Goal: Task Accomplishment & Management: Manage account settings

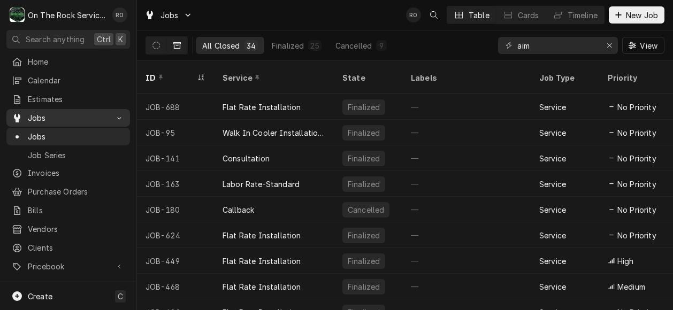
click at [60, 115] on span "Jobs" at bounding box center [68, 117] width 81 height 11
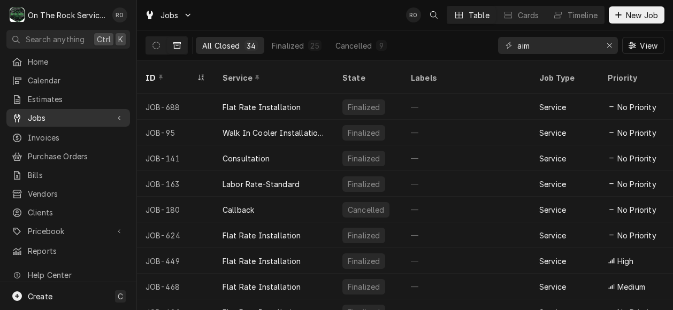
click at [52, 112] on span "Jobs" at bounding box center [68, 117] width 81 height 11
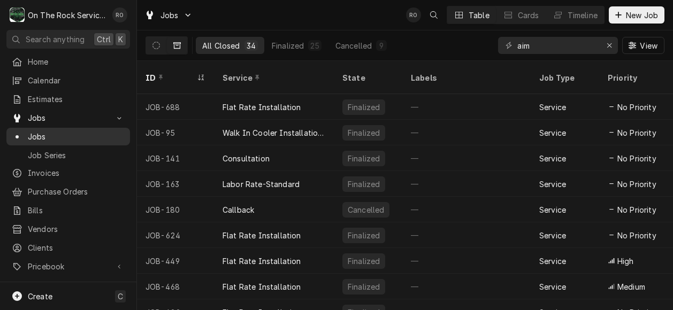
click at [57, 131] on span "Jobs" at bounding box center [76, 136] width 97 height 11
click at [606, 43] on icon "Erase input" at bounding box center [609, 45] width 6 height 7
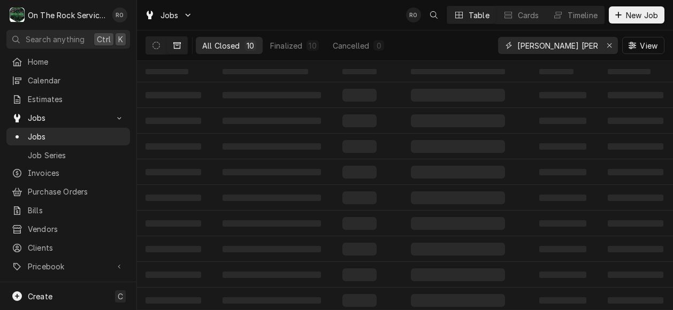
type input "brinker anderson"
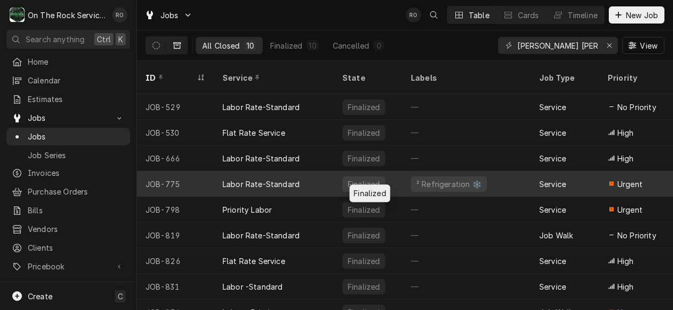
click at [370, 171] on div "Finalized" at bounding box center [368, 184] width 68 height 26
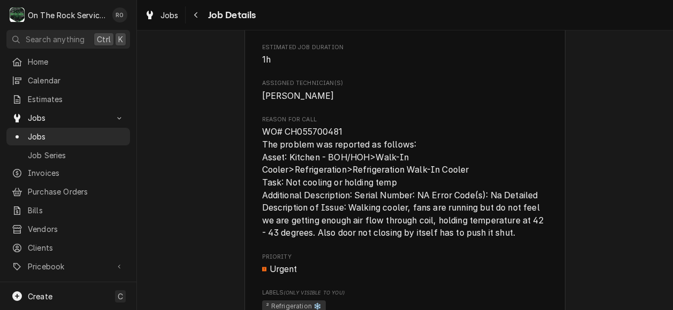
scroll to position [452, 0]
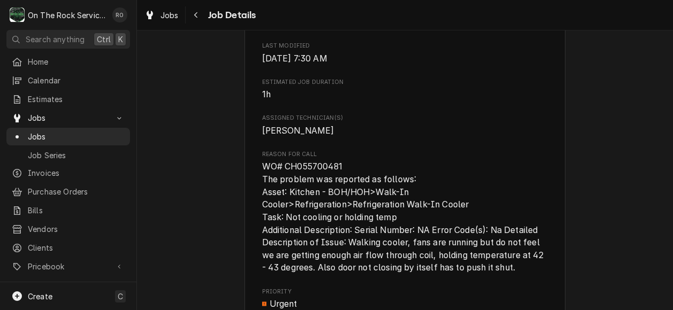
click at [380, 200] on span "WO# CH055700481 The problem was reported as follows: Asset: Kitchen - BOH/HOH>W…" at bounding box center [403, 217] width 283 height 111
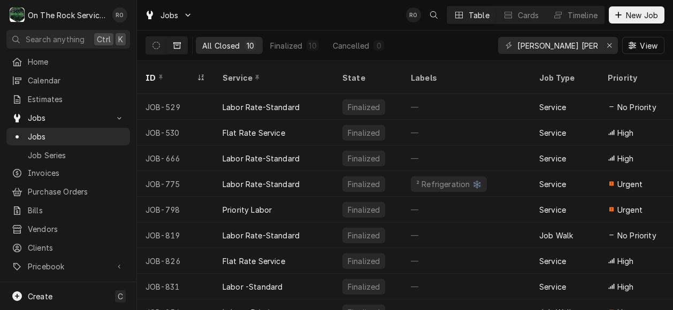
click at [351, 12] on div "Jobs RO Table Cards Timeline New Job" at bounding box center [405, 15] width 536 height 30
click at [158, 45] on icon "Dynamic Content Wrapper" at bounding box center [155, 45] width 7 height 7
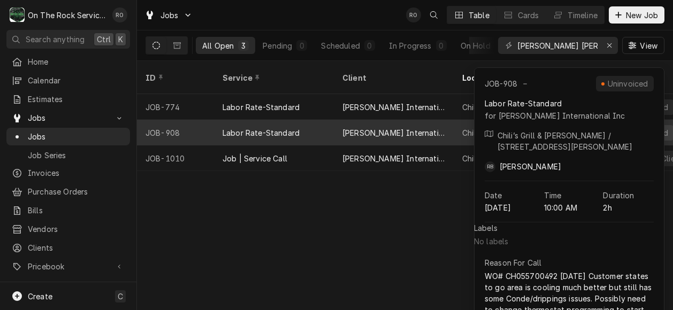
click at [358, 127] on div "[PERSON_NAME] International Inc" at bounding box center [393, 132] width 103 height 11
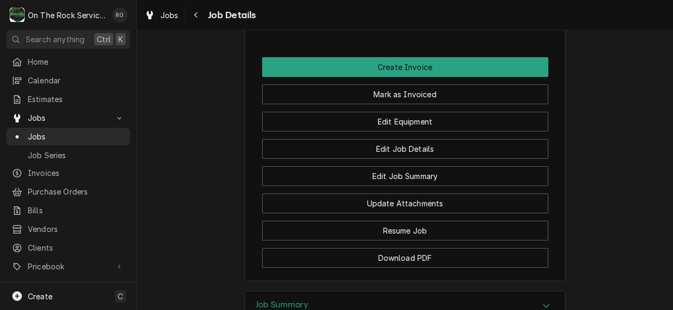
scroll to position [1276, 0]
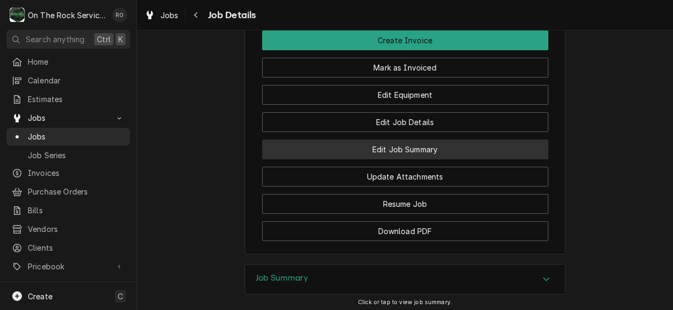
click at [444, 159] on button "Edit Job Summary" at bounding box center [405, 150] width 286 height 20
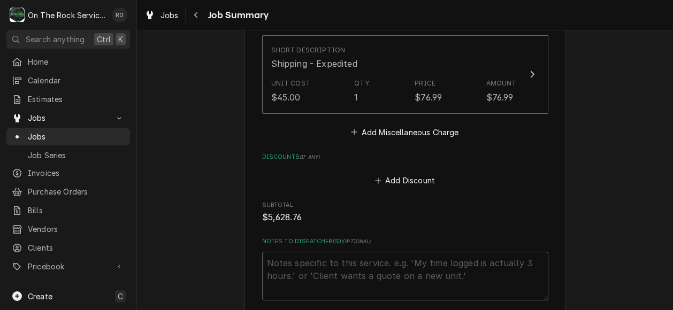
scroll to position [2195, 0]
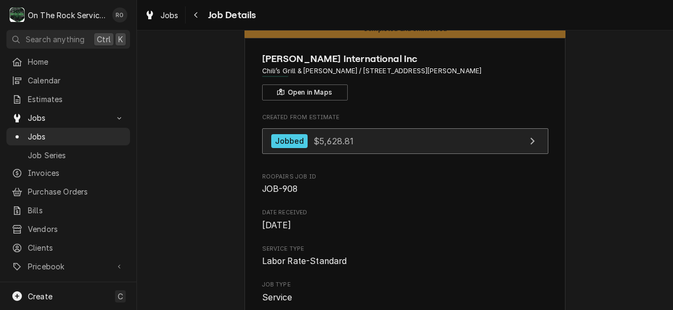
scroll to position [31, 0]
click at [375, 147] on link "Jobbed $5,628.81" at bounding box center [405, 141] width 286 height 26
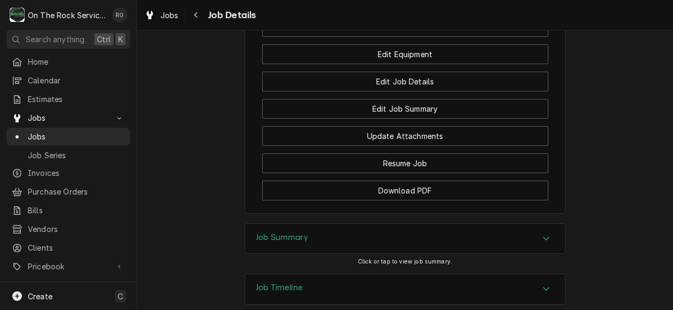
scroll to position [1396, 0]
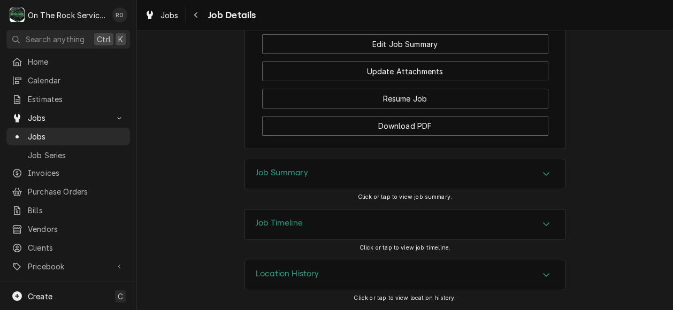
click at [328, 174] on div "Job Summary" at bounding box center [405, 174] width 320 height 30
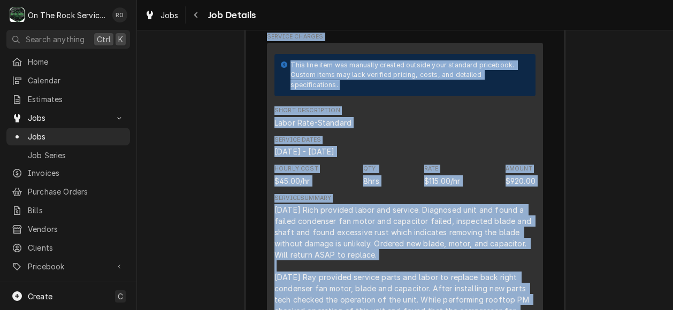
scroll to position [1691, 0]
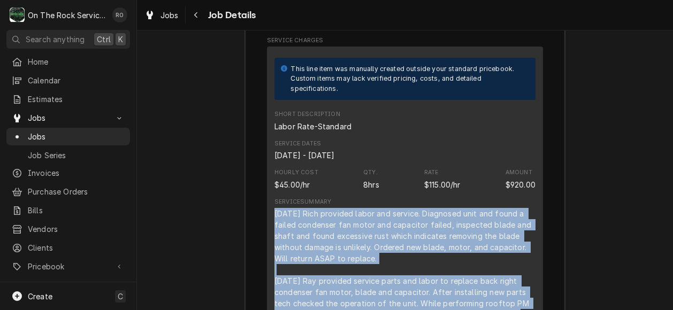
drag, startPoint x: 401, startPoint y: 250, endPoint x: 263, endPoint y: 226, distance: 140.6
click at [267, 226] on div "This line item was manually created outside your standard pricebook. Custom ite…" at bounding box center [405, 255] width 276 height 417
copy div "[DATE] Rich provided labor and service. Diagnosed unit and found a failed conde…"
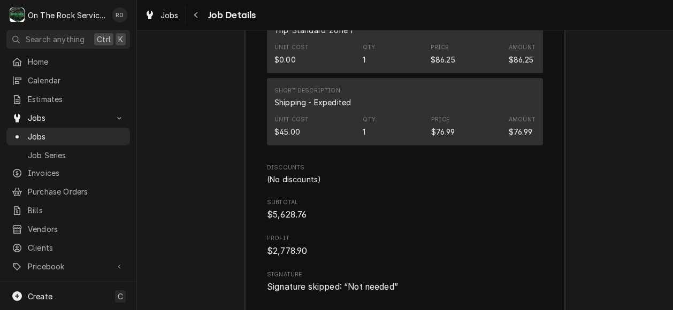
scroll to position [3348, 0]
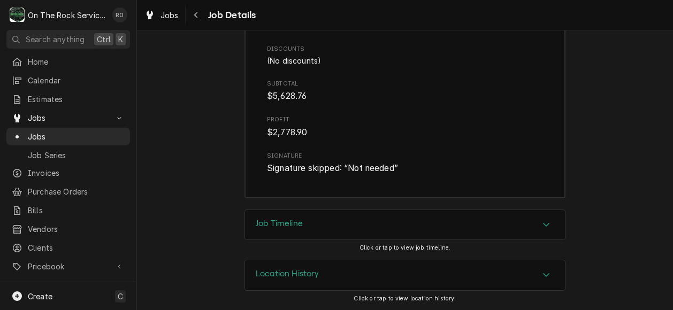
click at [454, 221] on div "Job Timeline" at bounding box center [405, 225] width 320 height 30
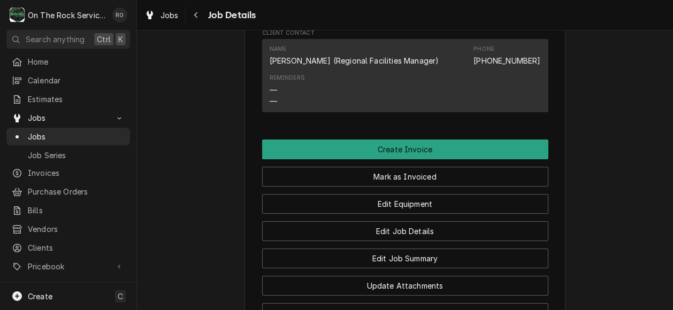
scroll to position [1166, 0]
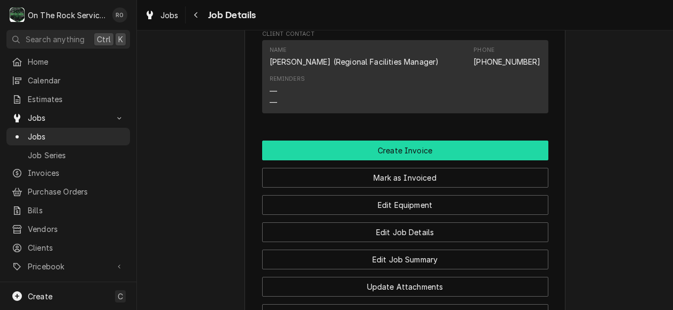
click at [456, 160] on button "Create Invoice" at bounding box center [405, 151] width 286 height 20
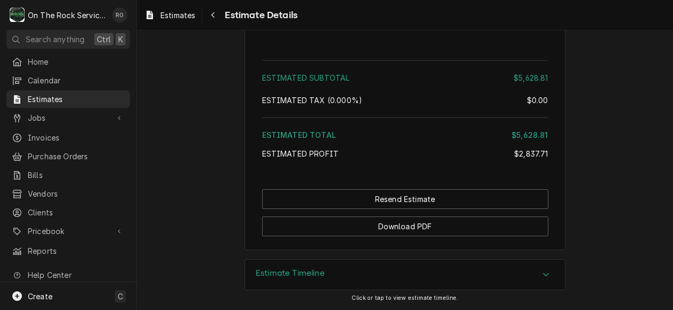
scroll to position [3366, 0]
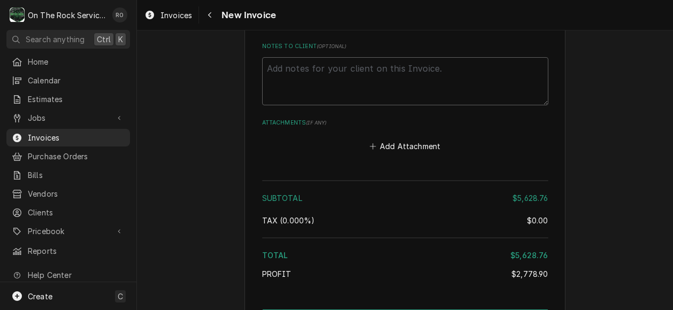
scroll to position [3549, 0]
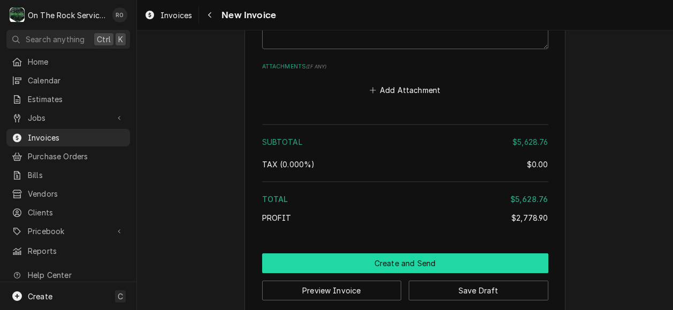
click at [416, 254] on button "Create and Send" at bounding box center [405, 264] width 286 height 20
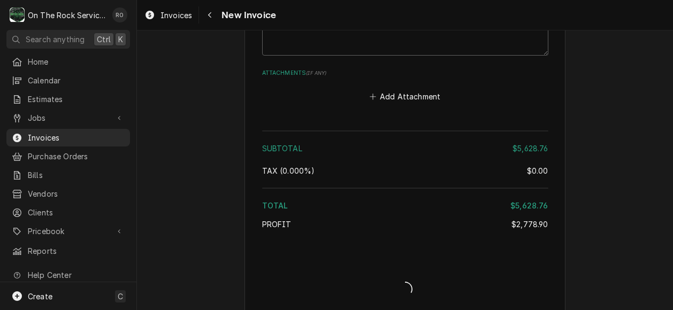
click at [388, 164] on div "Subtotal $5,628.76 Tax ( 0.000% ) $0.00 Total $5,628.76 Profit $2,778.90" at bounding box center [405, 182] width 286 height 111
type textarea "x"
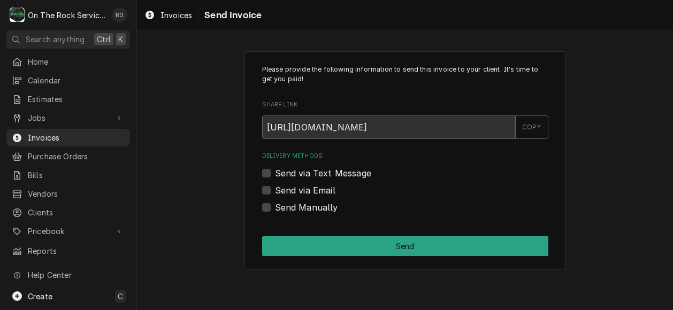
click at [289, 210] on label "Send Manually" at bounding box center [306, 207] width 63 height 13
click at [289, 210] on input "Send Manually" at bounding box center [418, 213] width 286 height 24
checkbox input "true"
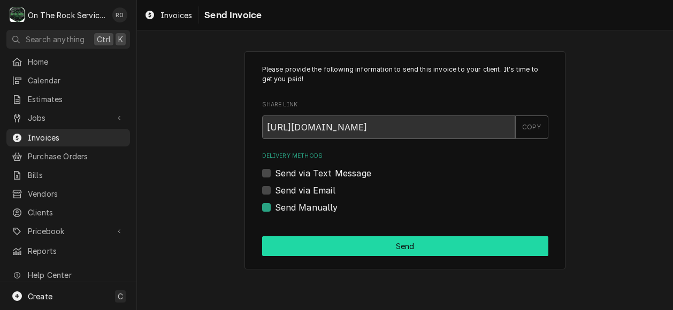
click at [336, 241] on button "Send" at bounding box center [405, 246] width 286 height 20
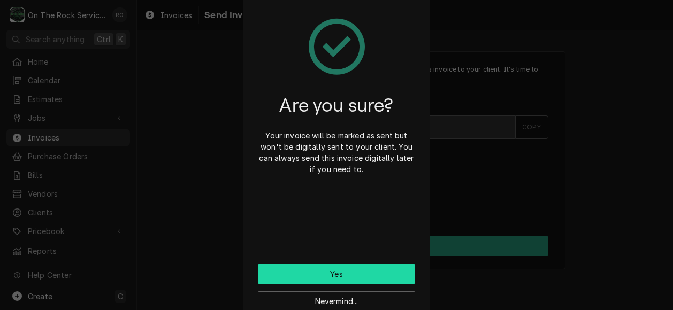
click at [337, 267] on button "Yes" at bounding box center [336, 274] width 157 height 20
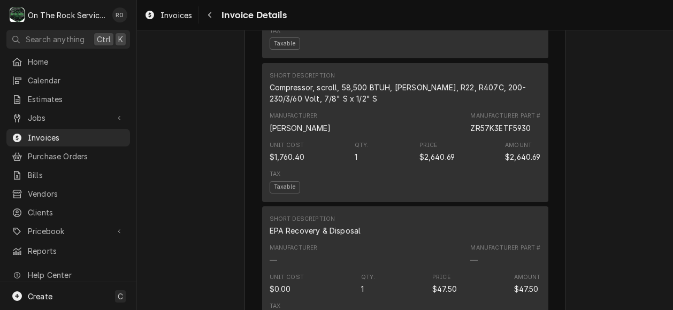
scroll to position [1362, 0]
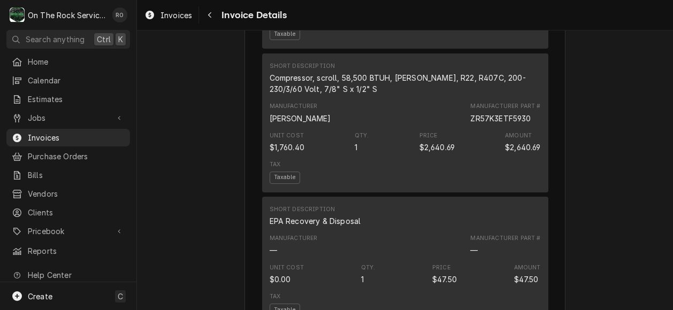
click at [191, 216] on div "Outstanding Sender On The Rock Services 655 Fairview Rd #341 Suite H Simpsonvil…" at bounding box center [405, 213] width 536 height 3090
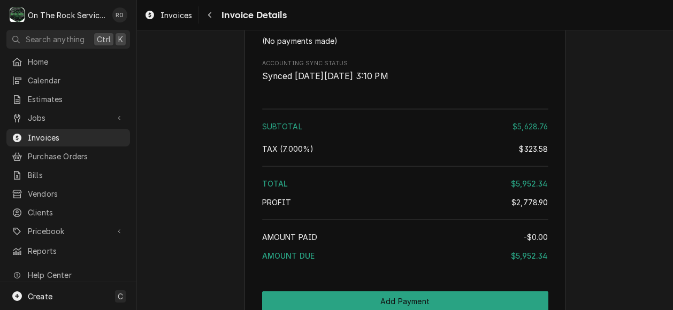
scroll to position [2888, 0]
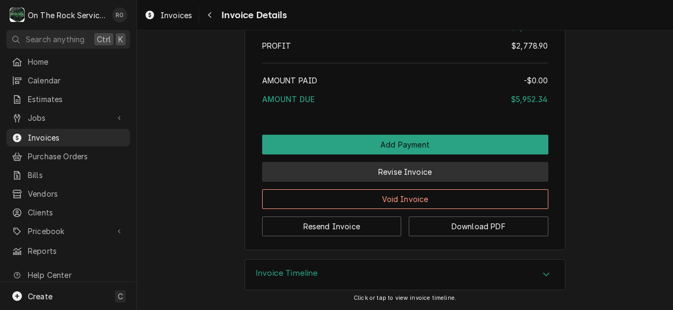
click at [393, 167] on button "Revise Invoice" at bounding box center [405, 172] width 286 height 20
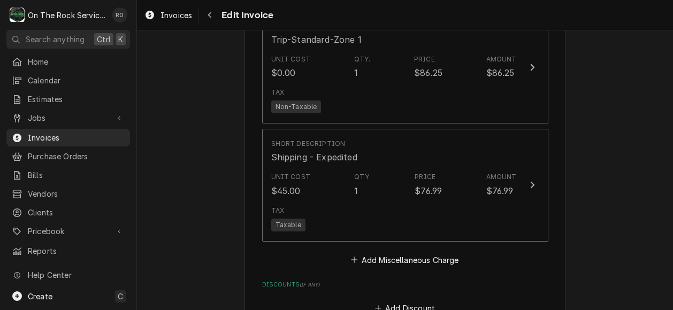
scroll to position [3102, 0]
click at [416, 252] on button "Add Miscellaneous Charge" at bounding box center [404, 259] width 111 height 15
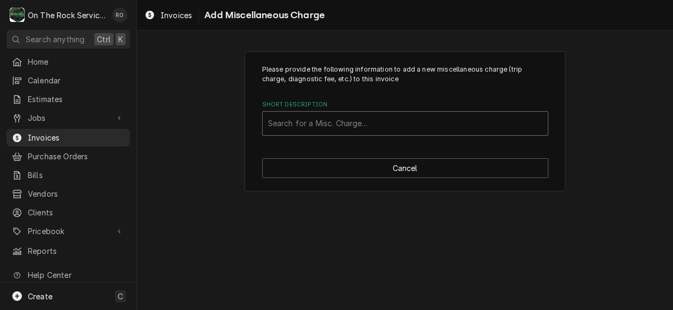
click at [395, 122] on div "Short Description" at bounding box center [405, 123] width 274 height 19
type input "return"
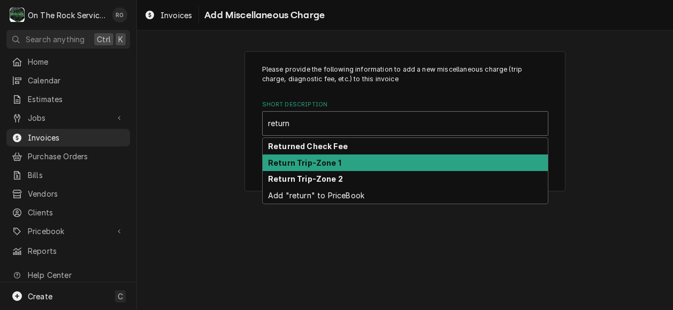
click at [390, 155] on div "Return Trip-Zone 1" at bounding box center [405, 163] width 285 height 17
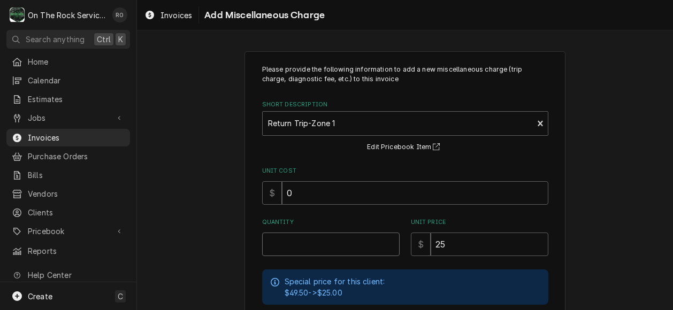
click at [370, 235] on input "Quantity" at bounding box center [330, 245] width 137 height 24
type textarea "x"
type input "1"
type textarea "x"
type input "3"
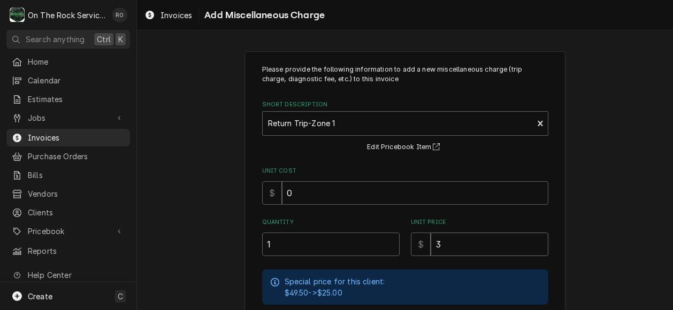
type textarea "x"
type input "2"
type textarea "x"
type input "24"
type textarea "x"
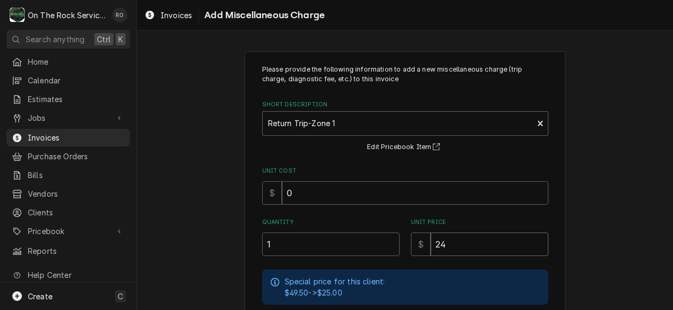
type input "24.6"
type textarea "x"
type input "24.69"
click at [218, 216] on div "Please provide the following information to add a new miscellaneous charge (tri…" at bounding box center [405, 267] width 536 height 450
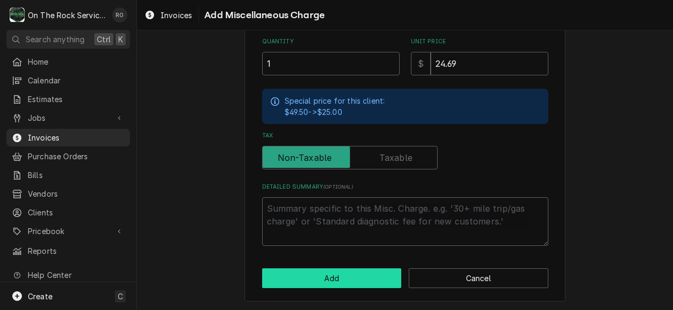
click at [310, 280] on button "Add" at bounding box center [332, 278] width 140 height 20
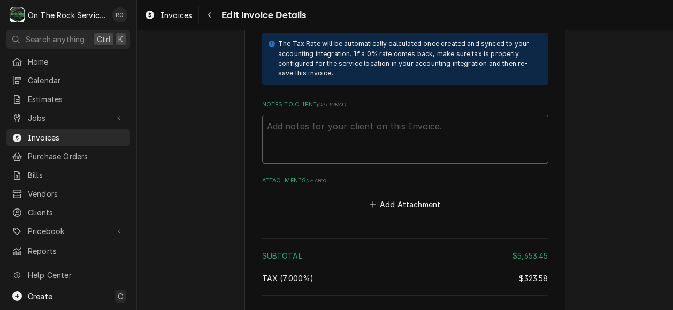
scroll to position [3689, 0]
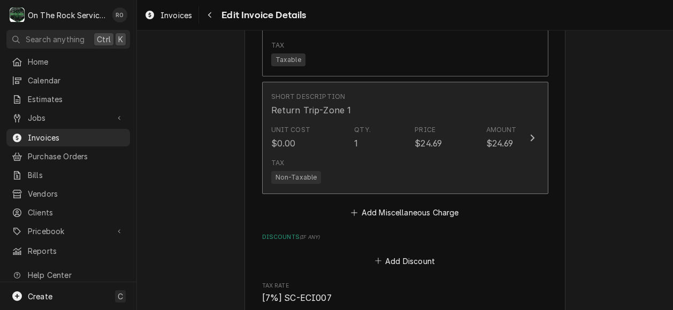
click at [462, 162] on div "Tax Non-Taxable" at bounding box center [393, 171] width 245 height 34
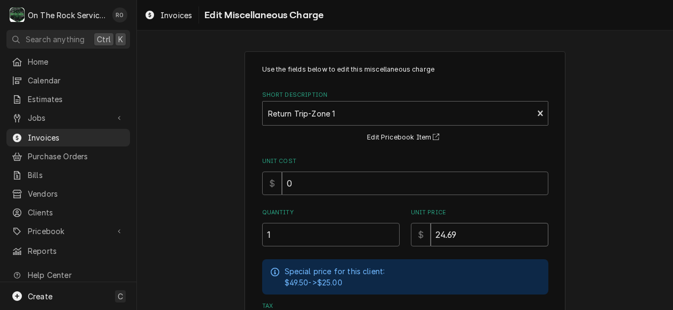
drag, startPoint x: 472, startPoint y: 229, endPoint x: 328, endPoint y: 211, distance: 145.1
click at [328, 211] on div "Quantity 1 Unit Price $ 24.69" at bounding box center [405, 228] width 286 height 38
type textarea "x"
type input "2"
type textarea "x"
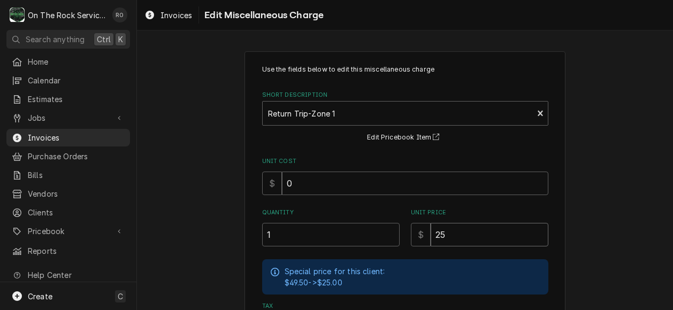
type input "25"
click at [254, 206] on div "Use the fields below to edit this miscellaneous charge Short Description Return…" at bounding box center [404, 275] width 321 height 449
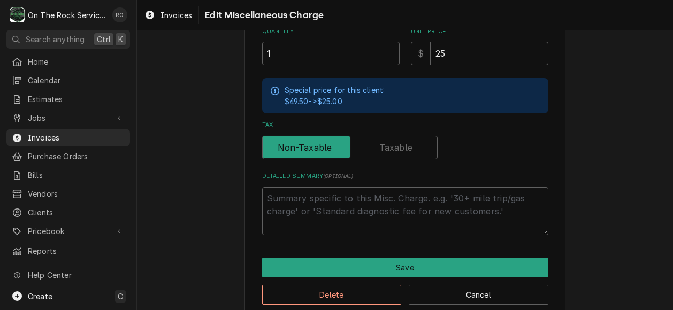
scroll to position [194, 0]
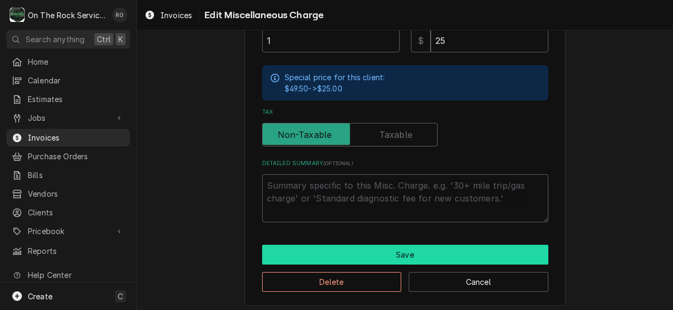
click at [332, 248] on button "Save" at bounding box center [405, 255] width 286 height 20
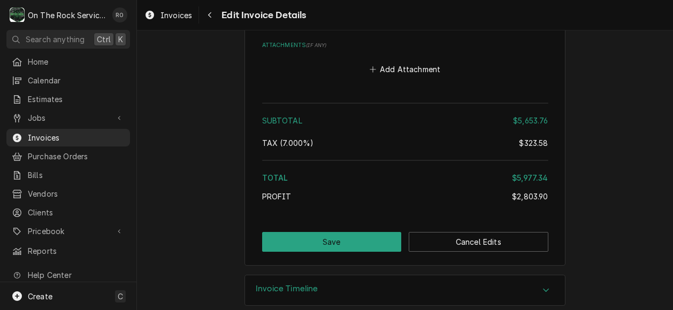
scroll to position [3689, 0]
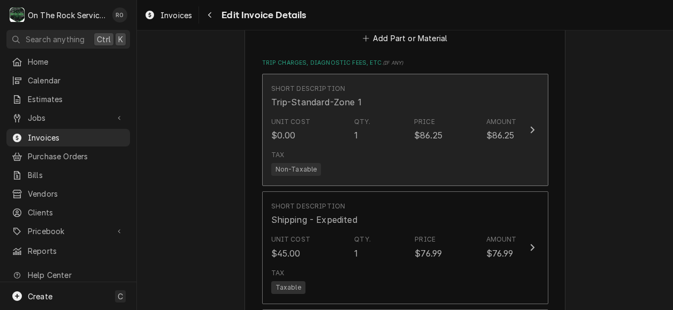
click at [362, 117] on div "Qty." at bounding box center [362, 122] width 17 height 10
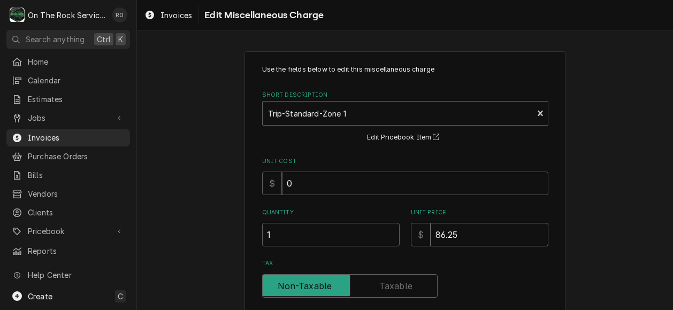
click at [514, 233] on input "86.25" at bounding box center [490, 235] width 118 height 24
type textarea "x"
type input "86.2"
type textarea "x"
type input "86"
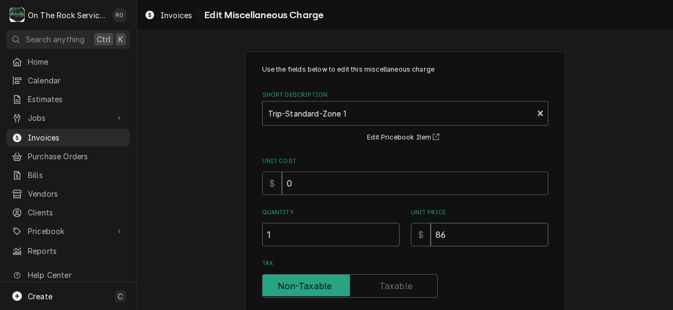
type textarea "x"
type input "86.3"
type textarea "x"
type input "86.30"
click at [516, 266] on label "Tax" at bounding box center [405, 263] width 286 height 9
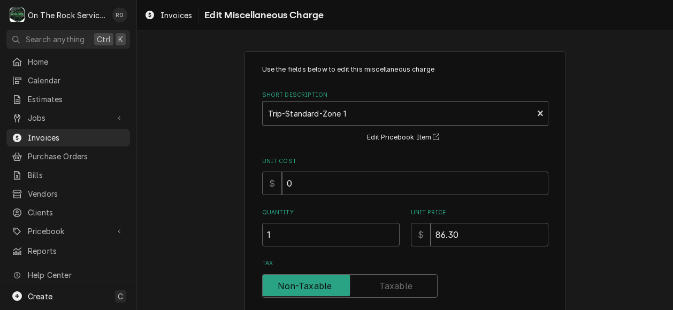
scroll to position [157, 0]
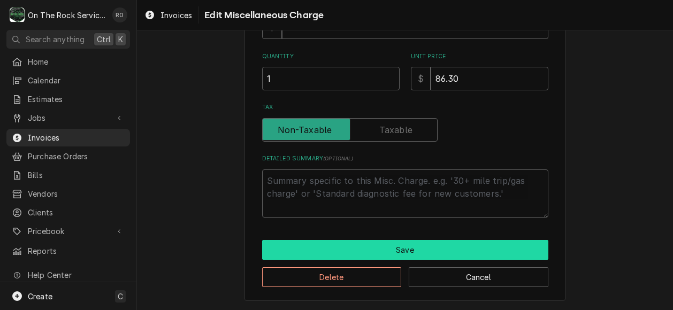
click at [479, 246] on button "Save" at bounding box center [405, 250] width 286 height 20
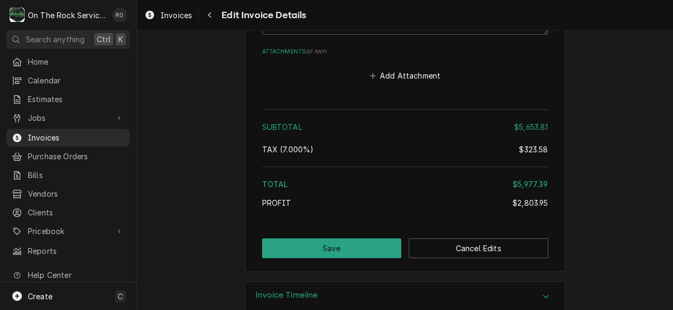
scroll to position [3689, 0]
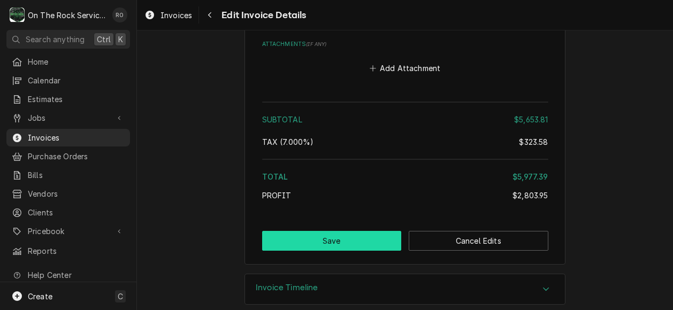
click at [355, 233] on button "Save" at bounding box center [332, 241] width 140 height 20
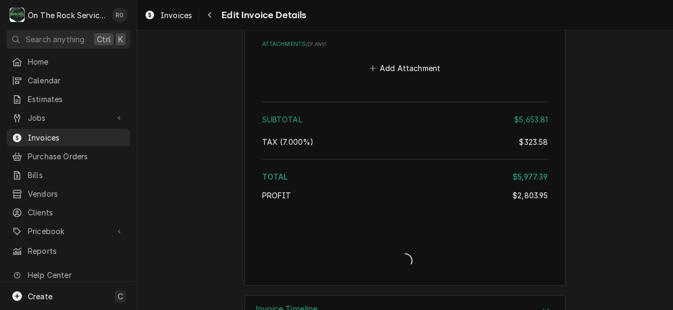
type textarea "x"
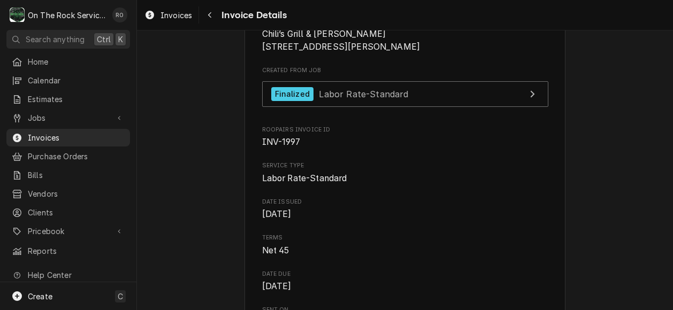
scroll to position [267, 0]
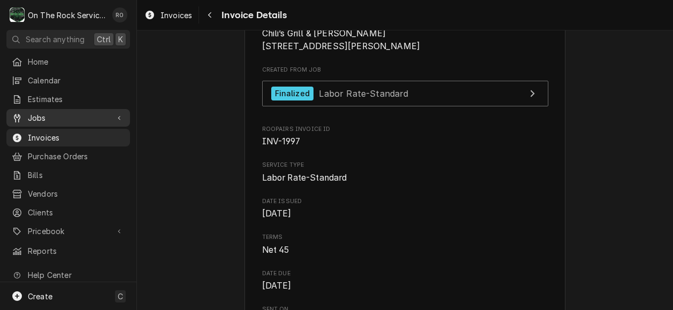
click at [62, 112] on span "Jobs" at bounding box center [68, 117] width 81 height 11
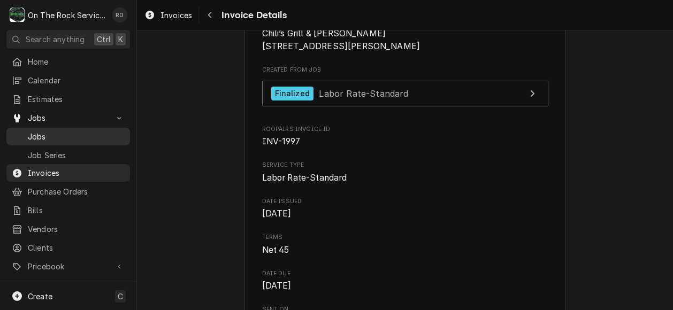
click at [63, 130] on div "Jobs" at bounding box center [68, 136] width 119 height 13
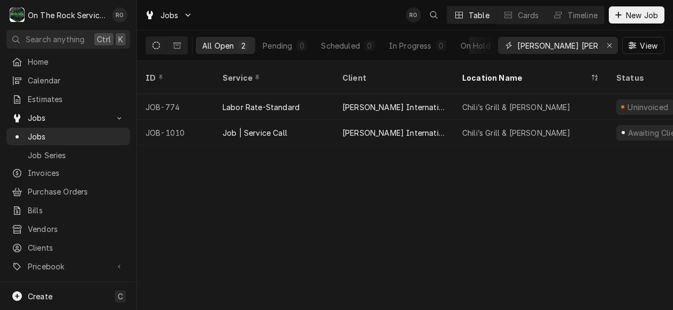
drag, startPoint x: 580, startPoint y: 49, endPoint x: 546, endPoint y: 44, distance: 35.2
click at [546, 44] on input "[PERSON_NAME] [PERSON_NAME]" at bounding box center [557, 45] width 80 height 17
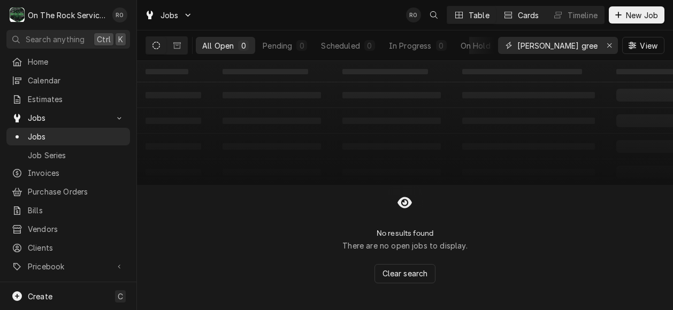
type input "brinker greer"
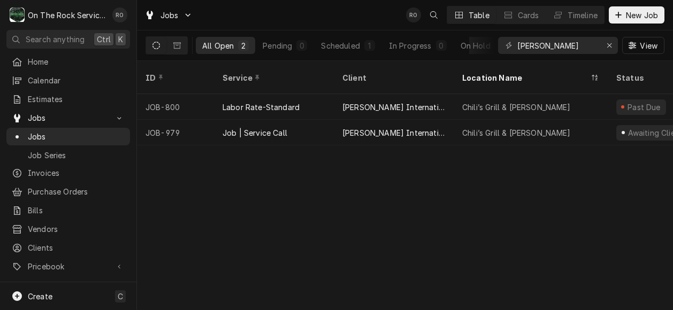
click at [375, 19] on div "Jobs RO Table Cards Timeline New Job" at bounding box center [405, 15] width 536 height 30
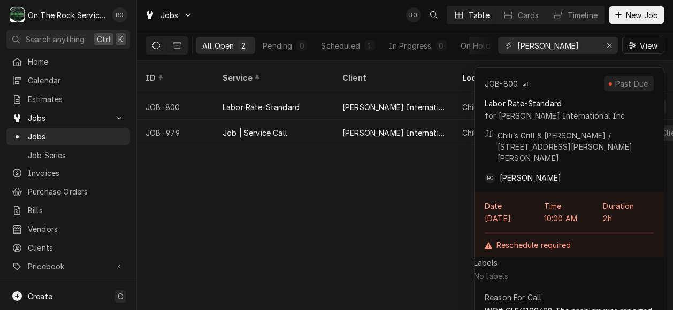
drag, startPoint x: 548, startPoint y: 221, endPoint x: 445, endPoint y: 216, distance: 102.3
click at [445, 216] on div "ID Service Client Location Name Status Labels State Job Type Priority Techs Dat…" at bounding box center [405, 185] width 536 height 249
click at [460, 191] on div "ID Service Client Location Name Status Labels State Job Type Priority Techs Dat…" at bounding box center [405, 185] width 536 height 249
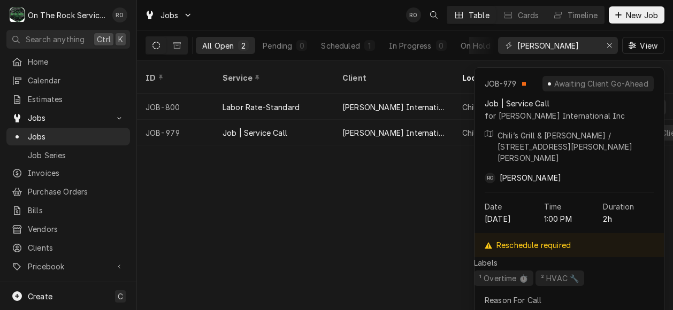
click at [379, 269] on div "ID Service Client Location Name Status Labels State Job Type Priority Techs Dat…" at bounding box center [405, 185] width 536 height 249
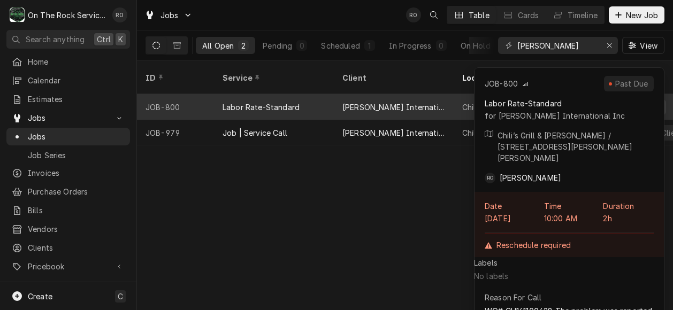
click at [367, 94] on div "[PERSON_NAME] International Inc" at bounding box center [394, 107] width 120 height 26
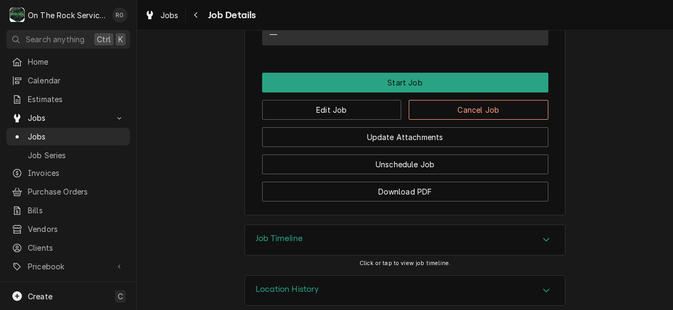
scroll to position [1054, 0]
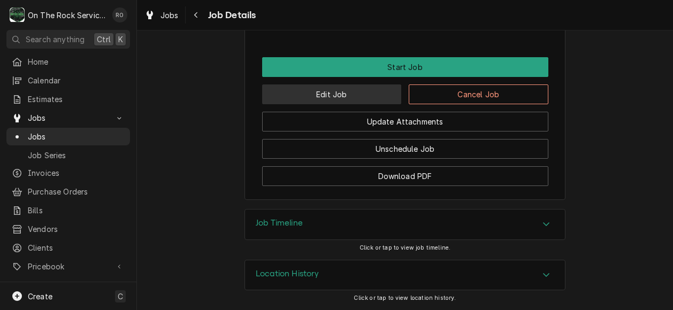
click at [316, 91] on button "Edit Job" at bounding box center [332, 95] width 140 height 20
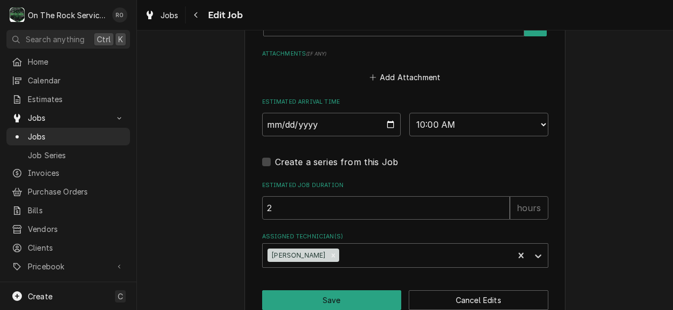
scroll to position [905, 0]
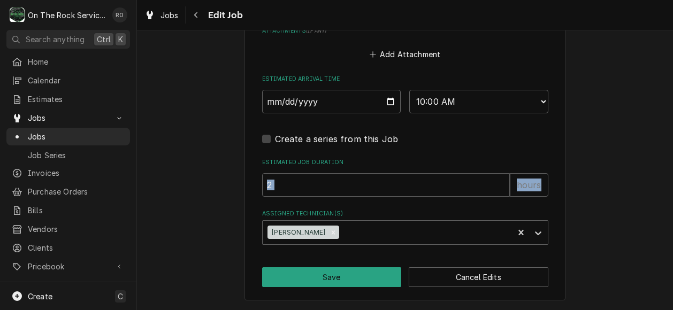
drag, startPoint x: 603, startPoint y: 196, endPoint x: 424, endPoint y: 158, distance: 182.7
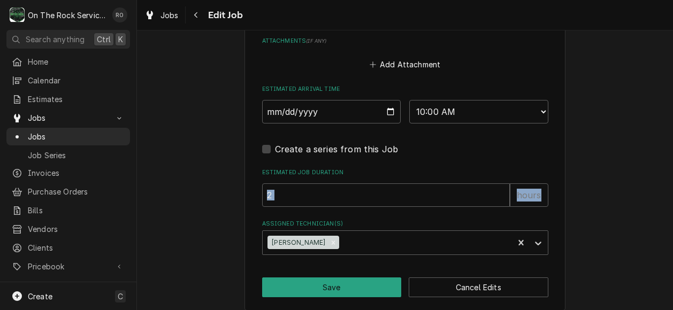
scroll to position [875, 0]
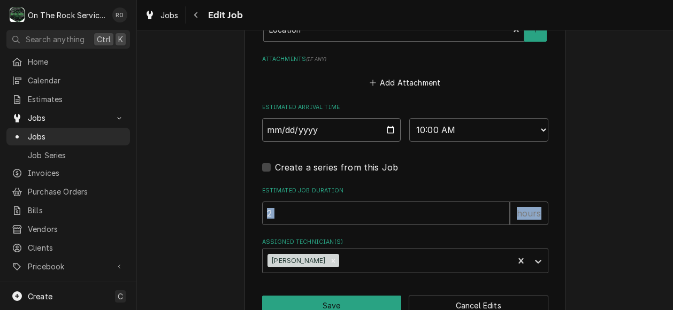
click at [384, 130] on input "2025-07-01" at bounding box center [331, 130] width 139 height 24
type textarea "x"
type input "2025-08-22"
type textarea "x"
click at [386, 133] on input "2025-08-22" at bounding box center [331, 130] width 139 height 24
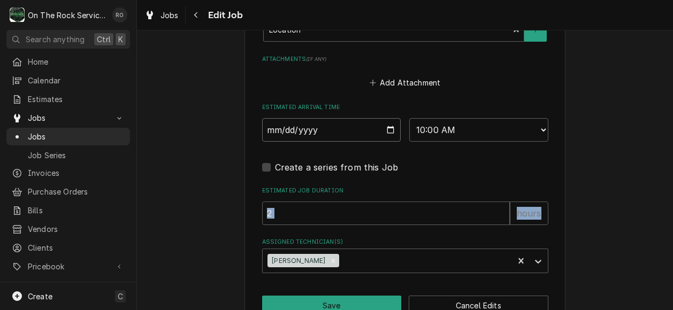
type input "2025-08-25"
click at [482, 170] on div "Create a series from this Job" at bounding box center [405, 167] width 286 height 13
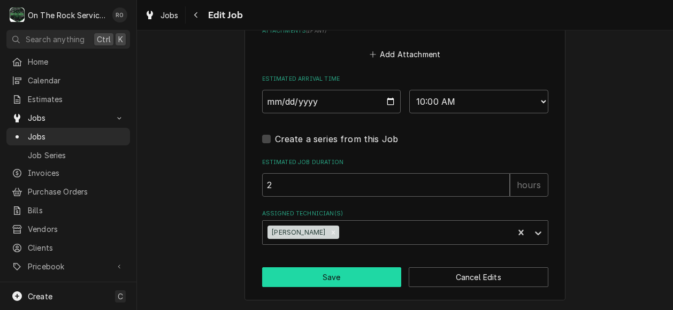
click at [329, 281] on button "Save" at bounding box center [332, 277] width 140 height 20
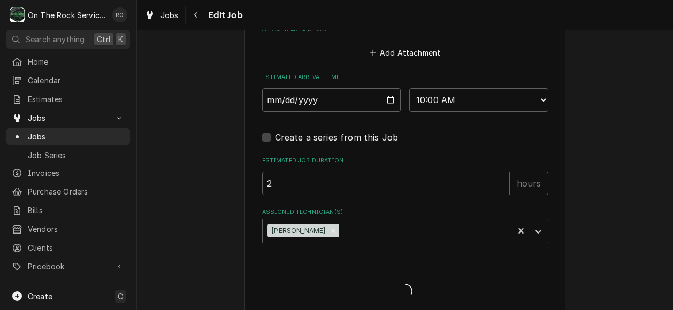
type textarea "x"
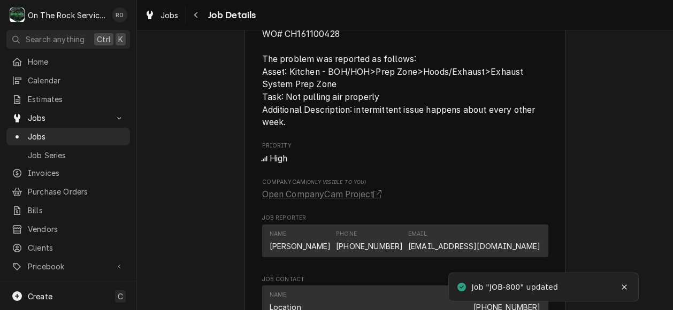
scroll to position [550, 0]
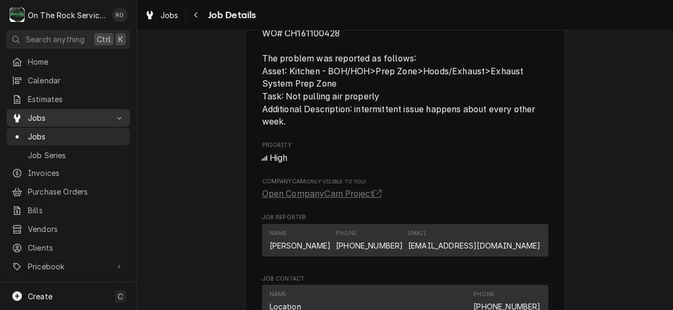
click at [66, 113] on span "Jobs" at bounding box center [68, 117] width 81 height 11
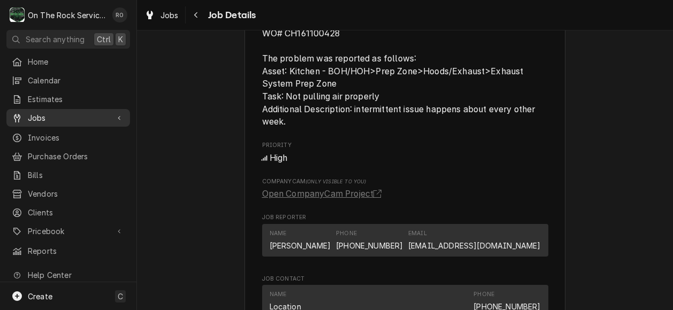
click at [75, 109] on link "Jobs" at bounding box center [68, 118] width 124 height 18
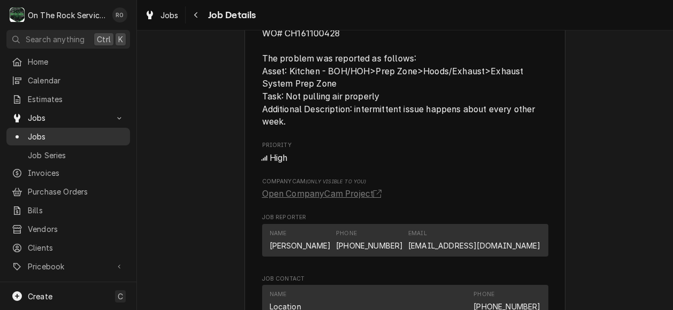
click at [72, 131] on span "Jobs" at bounding box center [76, 136] width 97 height 11
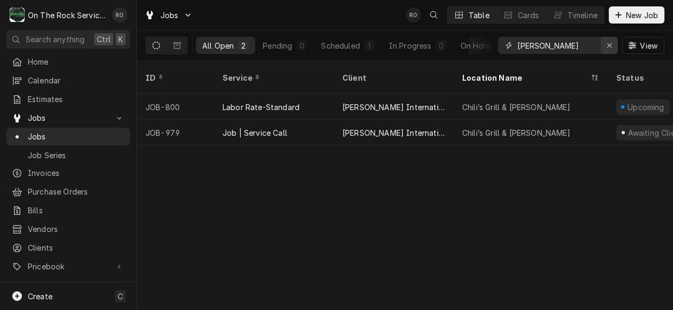
click at [608, 44] on icon "Erase input" at bounding box center [609, 45] width 6 height 7
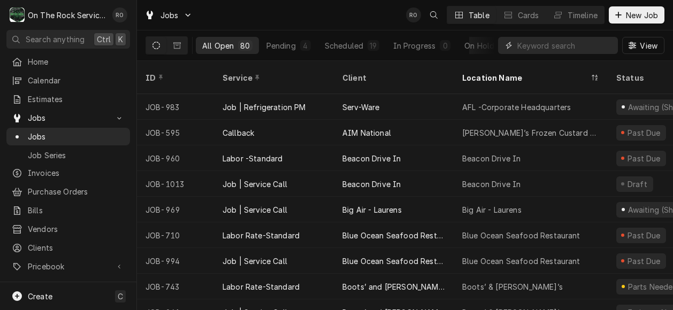
click at [545, 48] on input "Dynamic Content Wrapper" at bounding box center [564, 45] width 95 height 17
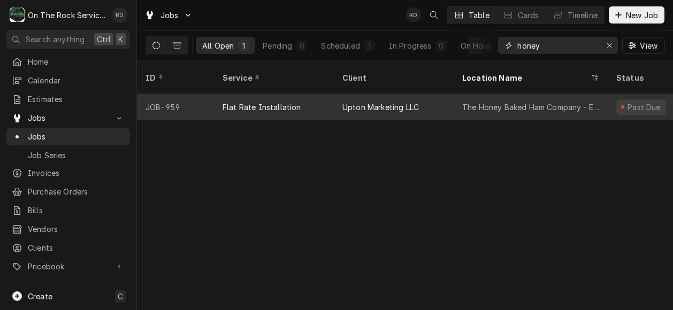
type input "honey"
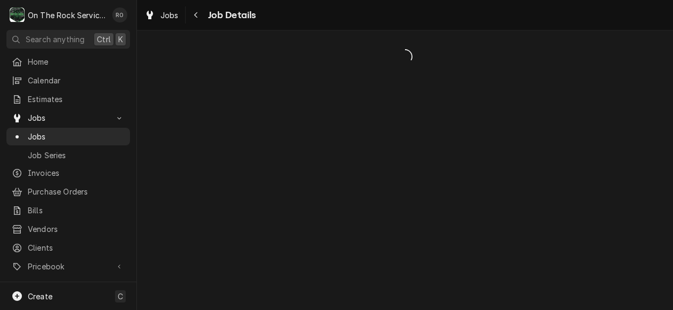
click at [298, 95] on div "Dynamic Content Wrapper" at bounding box center [405, 170] width 536 height 280
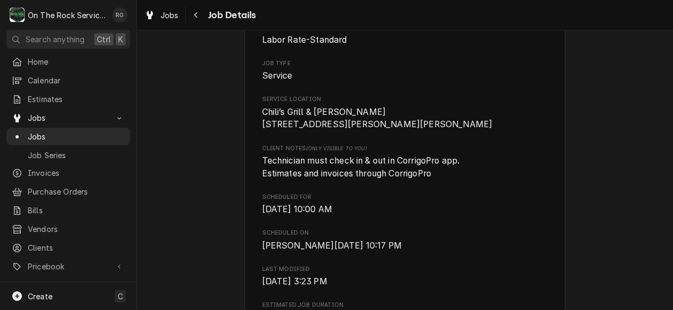
scroll to position [187, 0]
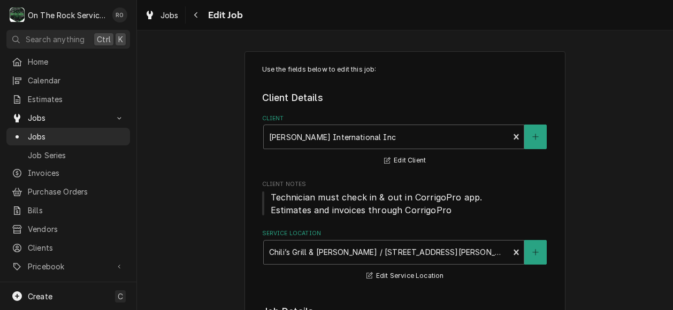
type textarea "x"
click at [51, 131] on span "Jobs" at bounding box center [76, 136] width 97 height 11
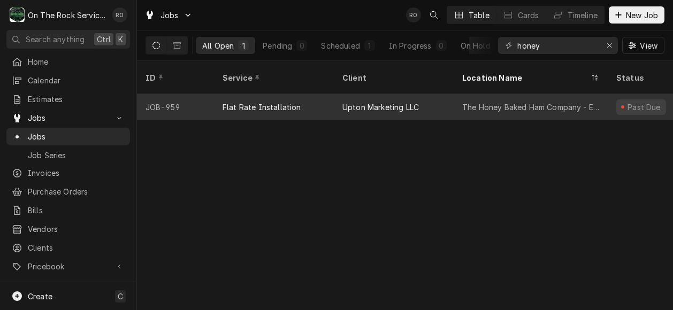
click at [424, 94] on div "Upton Marketing LLC" at bounding box center [394, 107] width 120 height 26
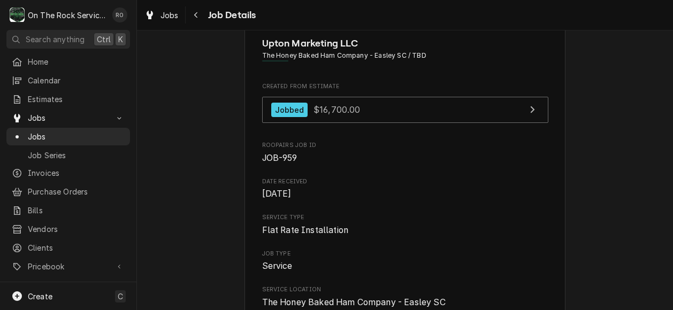
scroll to position [26, 0]
